Goal: Find specific page/section

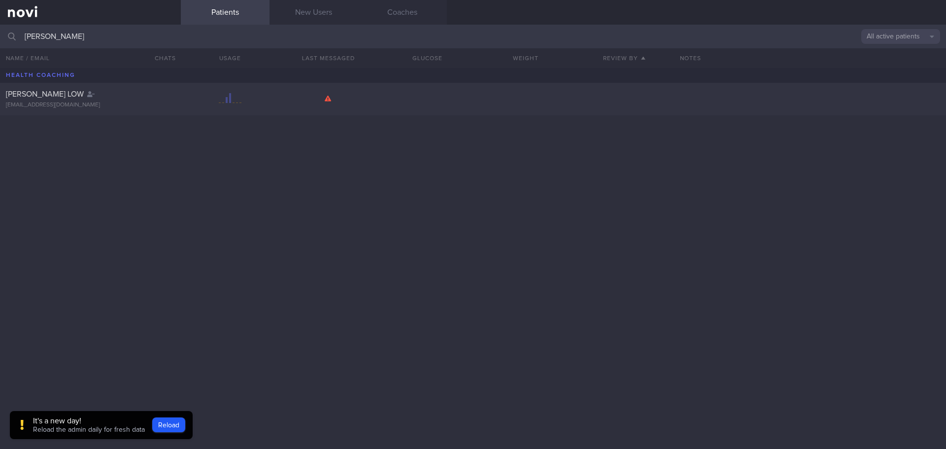
click at [79, 33] on input "[PERSON_NAME]" at bounding box center [473, 37] width 946 height 24
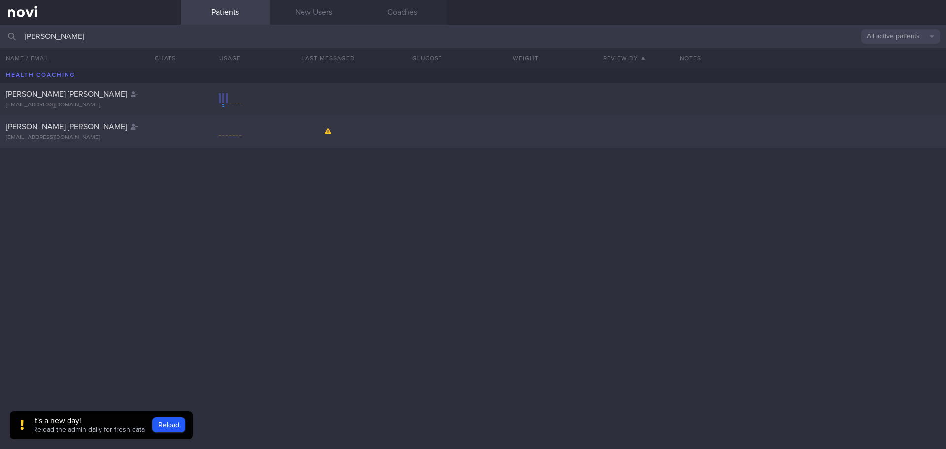
type input "[PERSON_NAME]"
click at [131, 129] on icon at bounding box center [134, 127] width 7 height 6
select select "8"
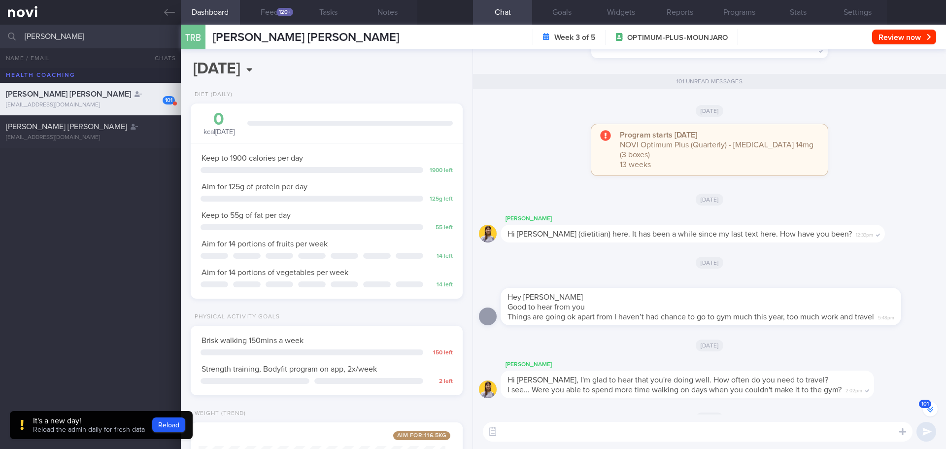
scroll to position [-3664, 0]
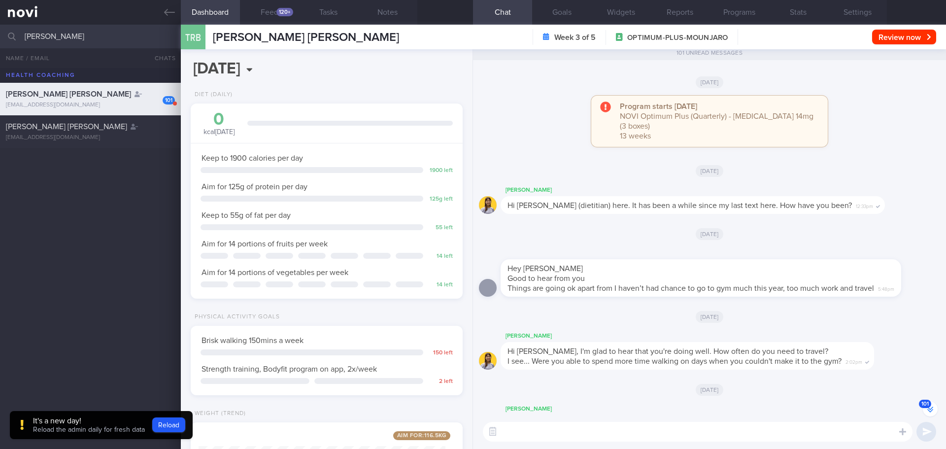
click at [926, 410] on button "101" at bounding box center [930, 409] width 15 height 15
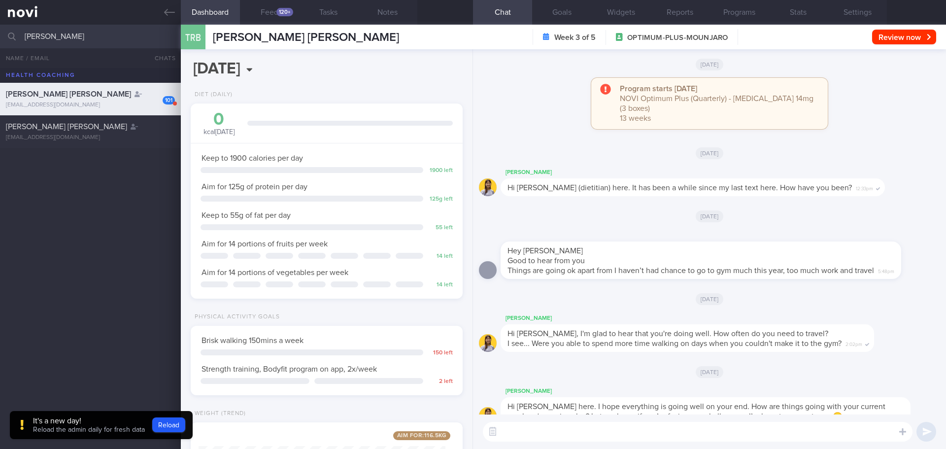
scroll to position [0, 0]
